Goal: Transaction & Acquisition: Subscribe to service/newsletter

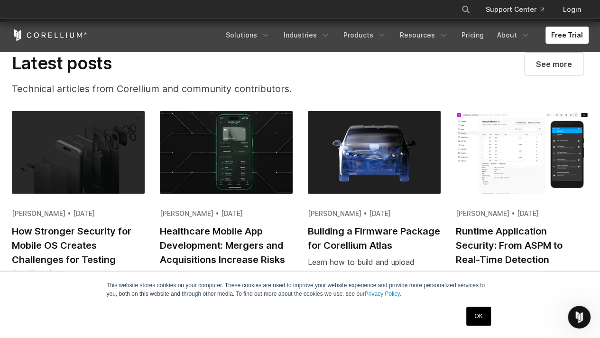
scroll to position [1766, 0]
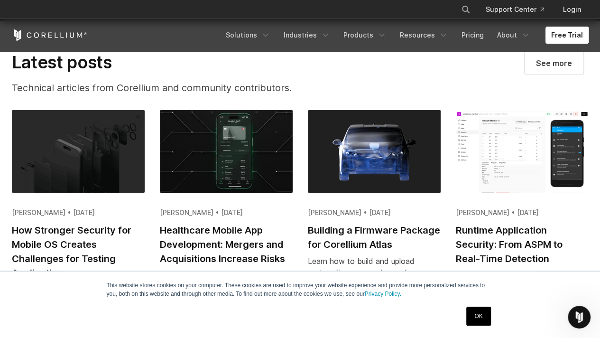
drag, startPoint x: 580, startPoint y: 44, endPoint x: 580, endPoint y: 38, distance: 5.7
click at [580, 38] on div "Free Trial Solutions IoT" at bounding box center [300, 35] width 577 height 32
click at [580, 38] on link "Free Trial" at bounding box center [566, 35] width 43 height 17
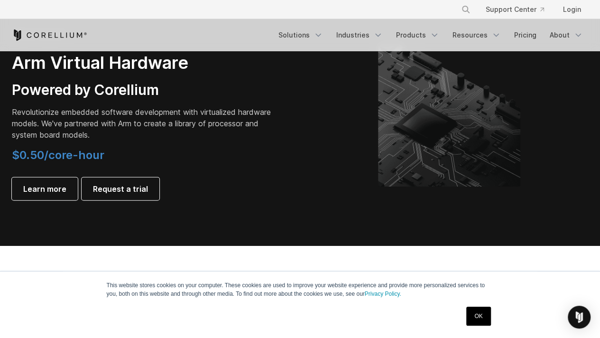
scroll to position [1135, 0]
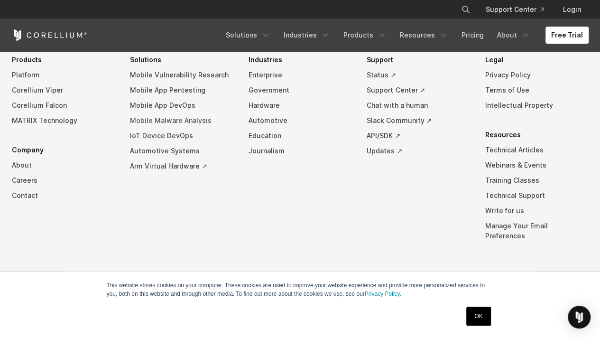
scroll to position [2236, 0]
